Goal: Obtain resource: Download file/media

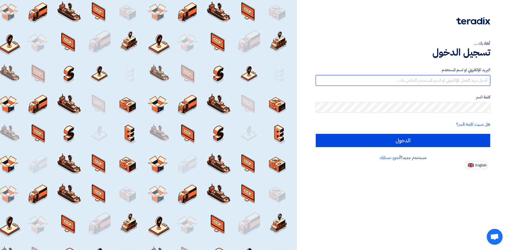
click at [455, 81] on input "text" at bounding box center [403, 80] width 174 height 11
type input "[EMAIL_ADDRESS][DOMAIN_NAME]"
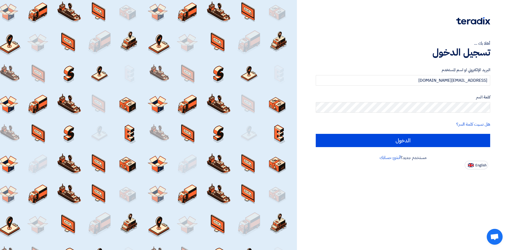
click at [316, 134] on input "الدخول" at bounding box center [403, 140] width 174 height 13
type input "Sign in"
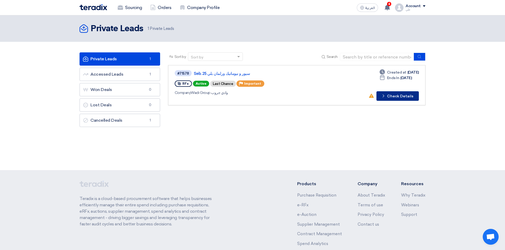
click at [404, 93] on button "Check details Check Details" at bounding box center [397, 96] width 42 height 10
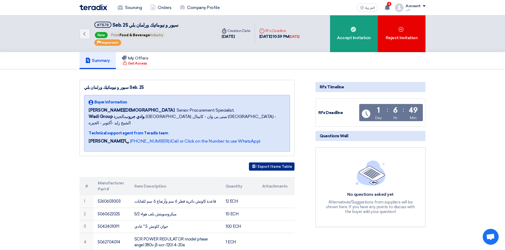
click at [264, 163] on button "Export Items Table" at bounding box center [272, 167] width 46 height 8
